Goal: Task Accomplishment & Management: Manage account settings

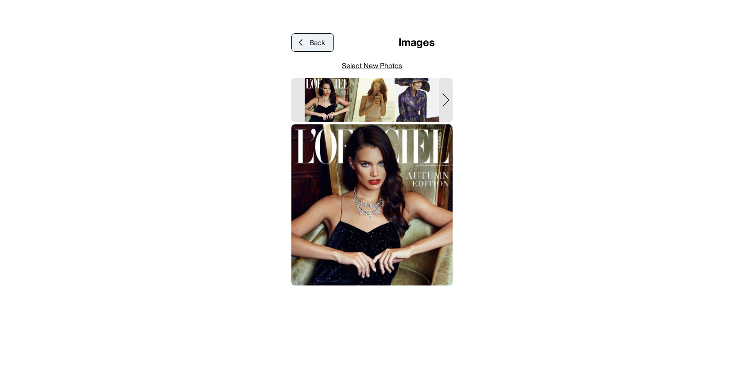
click at [319, 43] on span "Back" at bounding box center [318, 42] width 16 height 11
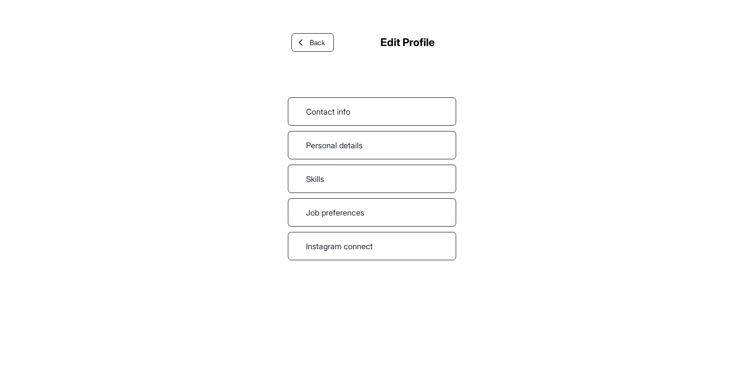
click at [319, 43] on span "Back" at bounding box center [318, 42] width 16 height 11
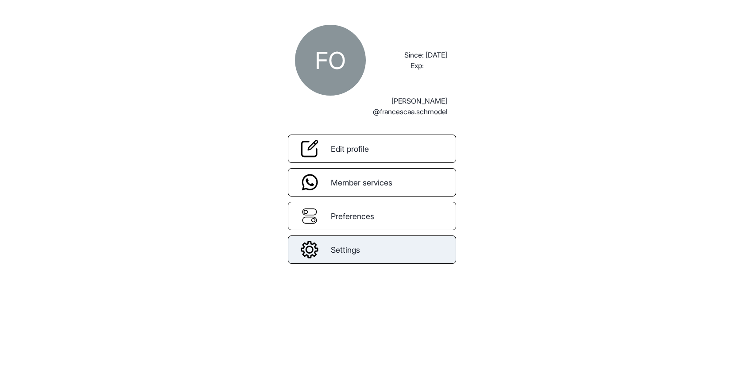
click at [346, 260] on link "Settings" at bounding box center [372, 250] width 168 height 28
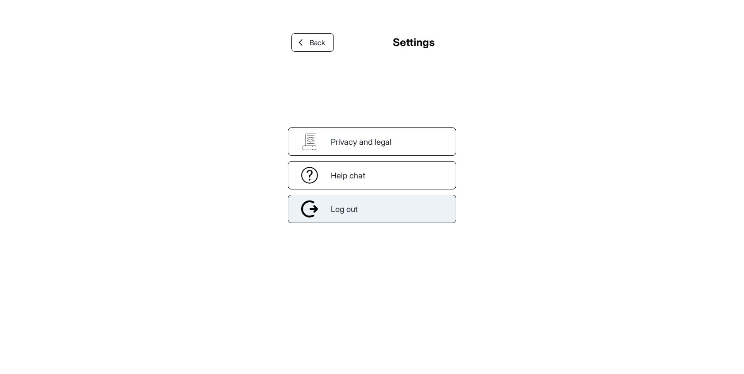
click at [361, 219] on div "Log out" at bounding box center [372, 209] width 168 height 28
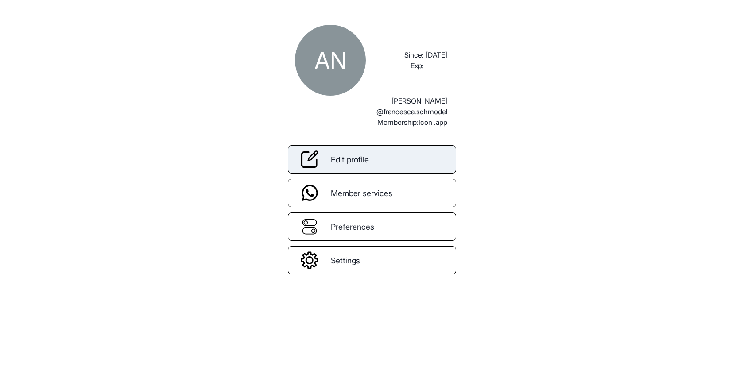
click at [375, 161] on link "Edit profile" at bounding box center [372, 159] width 168 height 28
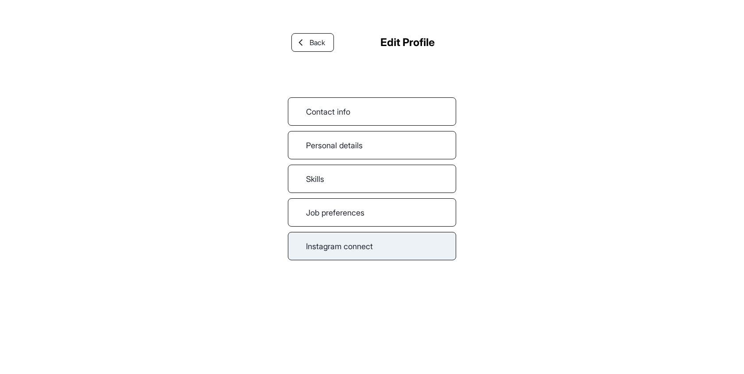
click at [360, 259] on link "Instagram connect" at bounding box center [372, 246] width 168 height 28
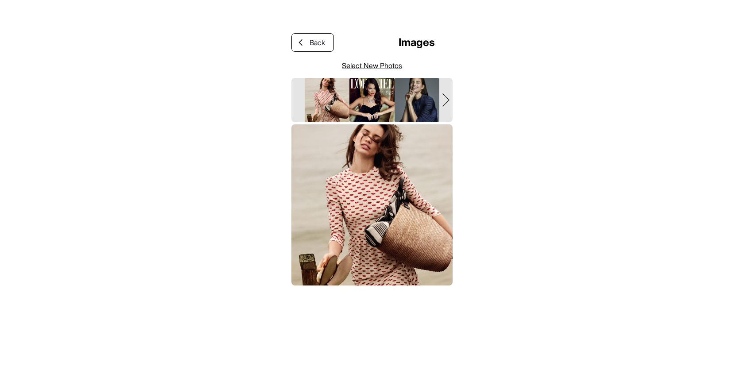
click at [452, 105] on div "Layer 2white Layer 2white" at bounding box center [371, 100] width 161 height 44
click at [448, 104] on icon "Layer 2white" at bounding box center [445, 99] width 7 height 13
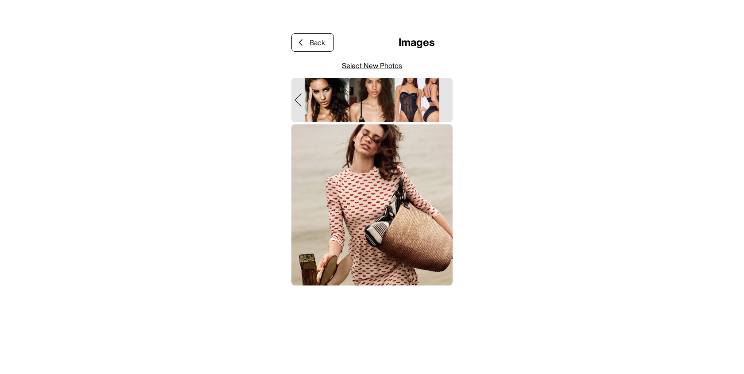
click at [448, 104] on div "Layer 2white Layer 2white" at bounding box center [371, 100] width 161 height 44
click at [372, 64] on link "Select New Photos" at bounding box center [372, 65] width 60 height 11
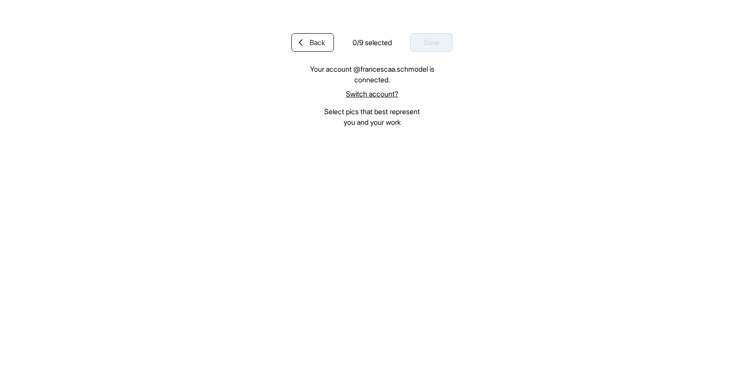
scroll to position [449, 0]
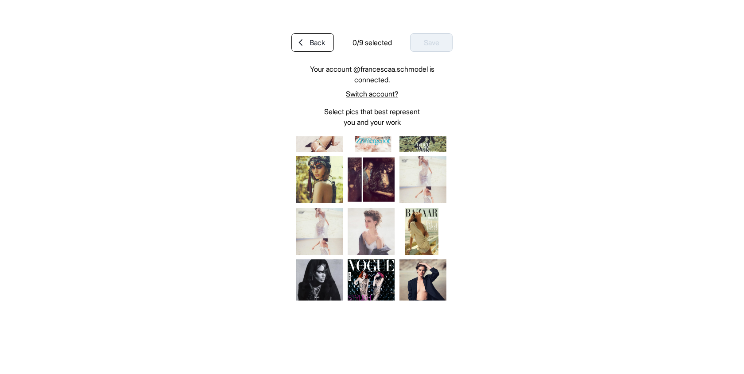
click at [322, 171] on img at bounding box center [319, 179] width 47 height 47
click at [388, 179] on img at bounding box center [371, 179] width 47 height 47
click at [418, 179] on img at bounding box center [422, 179] width 47 height 47
click at [418, 231] on img at bounding box center [422, 231] width 47 height 47
click at [370, 231] on img at bounding box center [371, 231] width 47 height 47
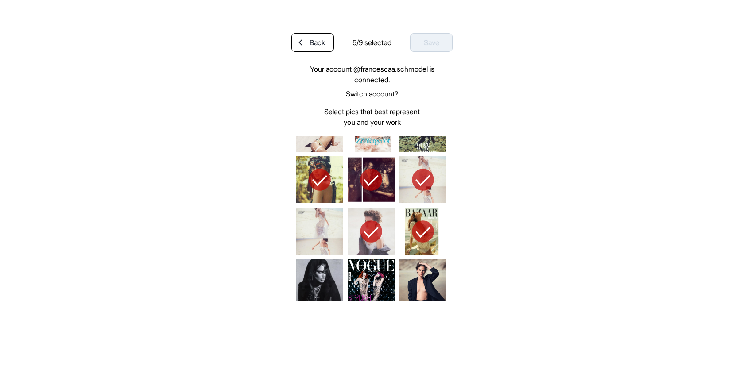
click at [321, 231] on img at bounding box center [319, 231] width 47 height 47
click at [321, 260] on img at bounding box center [319, 283] width 47 height 47
click at [423, 261] on img at bounding box center [422, 283] width 47 height 47
click at [380, 269] on img at bounding box center [371, 283] width 47 height 47
click at [427, 38] on div "Save" at bounding box center [431, 42] width 43 height 19
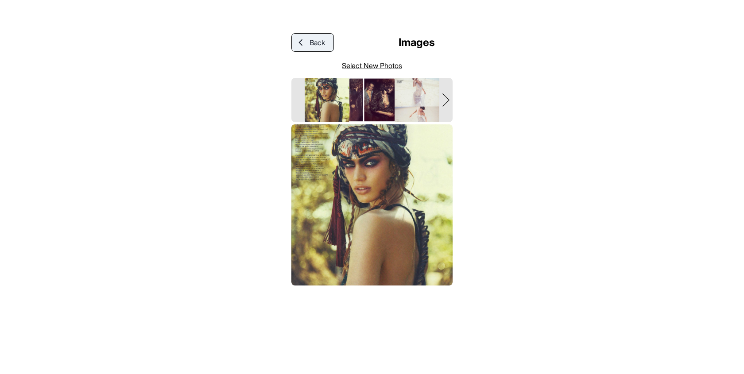
click at [291, 39] on link "Back" at bounding box center [312, 42] width 43 height 19
